Goal: Information Seeking & Learning: Learn about a topic

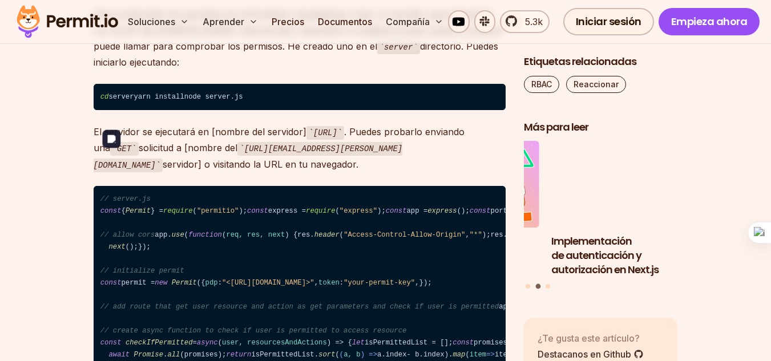
scroll to position [6677, 0]
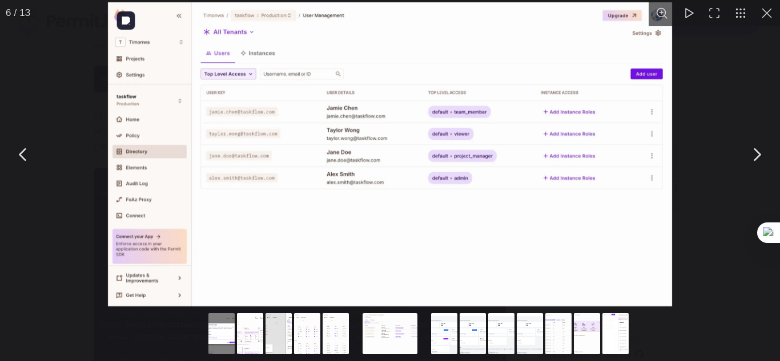
click at [502, 108] on img "Puede cerrar este contenido modal con la tecla ESC" at bounding box center [390, 154] width 564 height 304
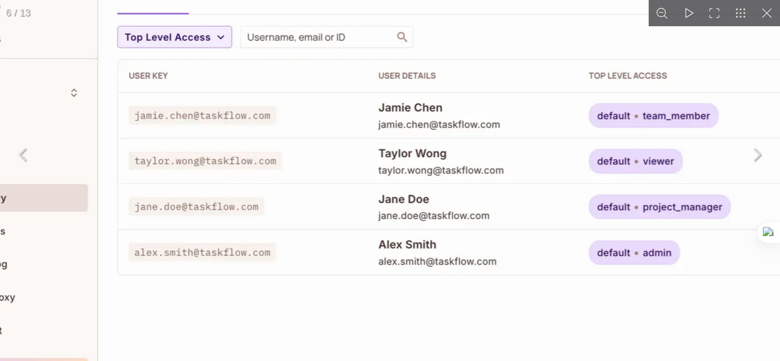
drag, startPoint x: 156, startPoint y: 177, endPoint x: 393, endPoint y: 177, distance: 236.8
click at [393, 177] on img "Puede cerrar este contenido modal con la tecla ESC" at bounding box center [509, 204] width 1169 height 630
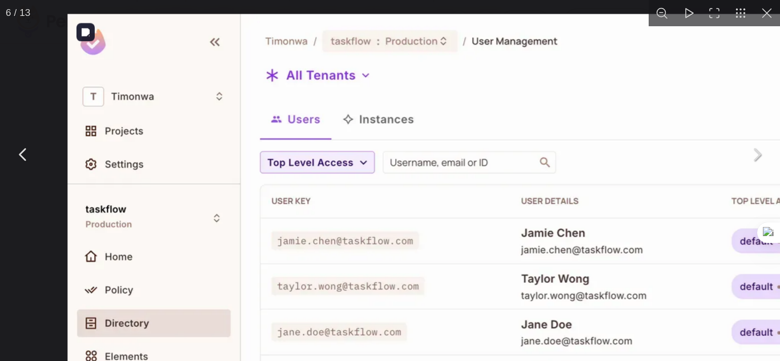
drag, startPoint x: 449, startPoint y: 134, endPoint x: 391, endPoint y: 248, distance: 128.6
click at [434, 255] on img "Puede cerrar este contenido modal con la tecla ESC" at bounding box center [651, 329] width 1169 height 630
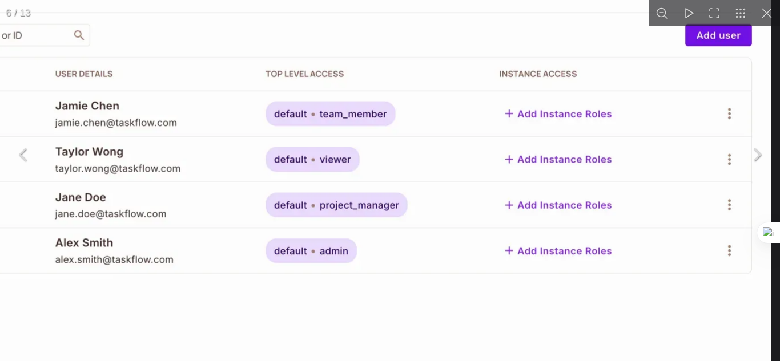
click at [430, 225] on img "Puede cerrar este contenido modal con la tecla ESC" at bounding box center [186, 202] width 1169 height 630
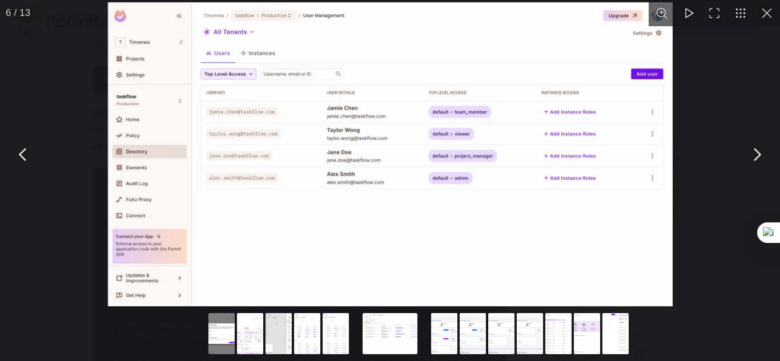
click at [742, 143] on button "Puede cerrar este contenido modal con la tecla ESC" at bounding box center [756, 154] width 29 height 29
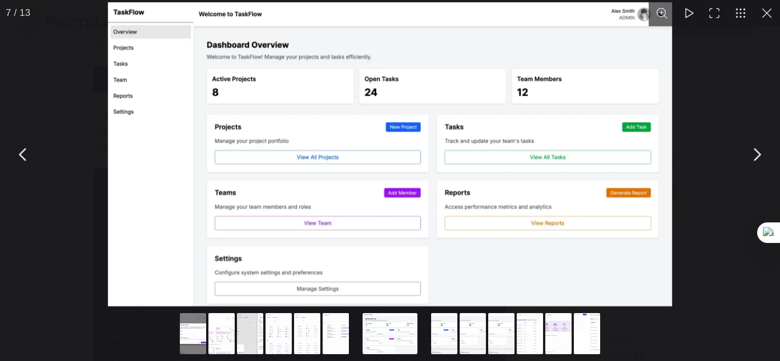
click at [710, 83] on div "Puede cerrar este contenido modal con la tecla ESC" at bounding box center [390, 154] width 780 height 309
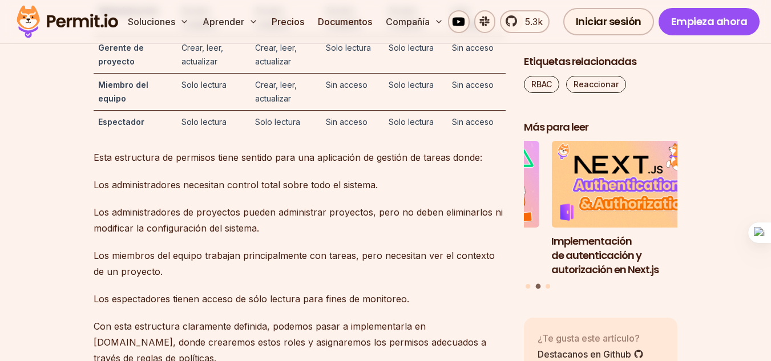
scroll to position [3709, 0]
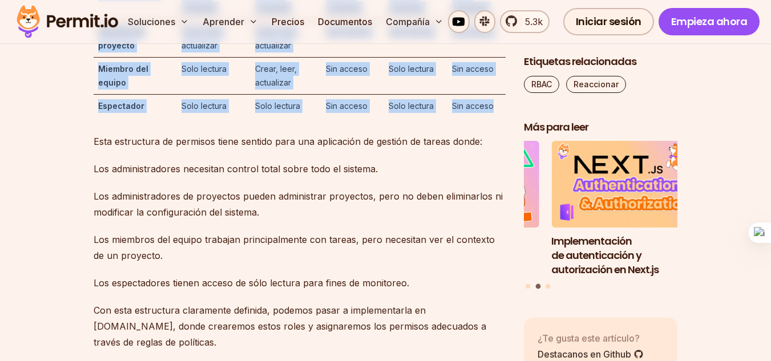
drag, startPoint x: 96, startPoint y: 125, endPoint x: 494, endPoint y: 271, distance: 423.7
click at [494, 118] on table "Role Proyectos Tareas Equipo Informes Ajustes Administración Acceso completo Ac…" at bounding box center [300, 39] width 412 height 157
copy table "Role Proyectos Tareas Equipo Informes Ajustes Administración Acceso completo Ac…"
